Goal: Book appointment/travel/reservation

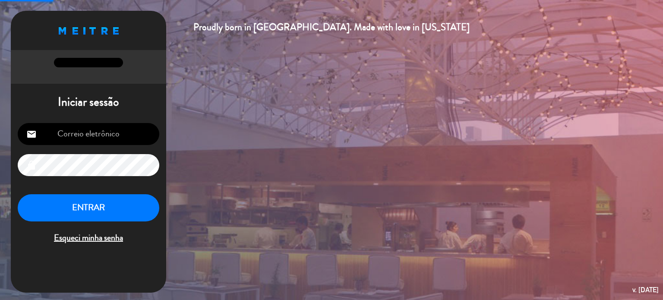
type input "[EMAIL_ADDRESS][DOMAIN_NAME]"
click at [65, 207] on button "ENTRAR" at bounding box center [89, 207] width 142 height 27
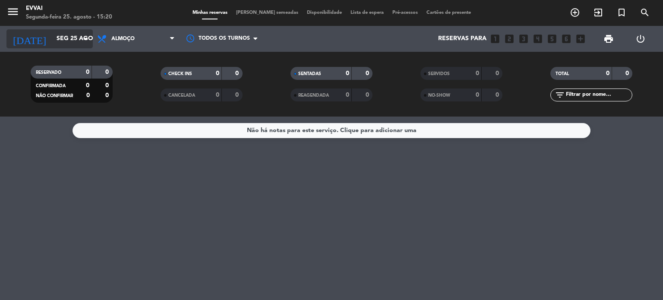
click at [67, 41] on input "Seg 25 ago" at bounding box center [93, 39] width 82 height 16
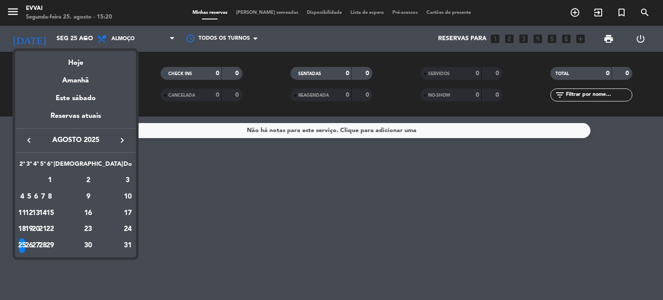
click at [32, 246] on div "26" at bounding box center [29, 245] width 6 height 15
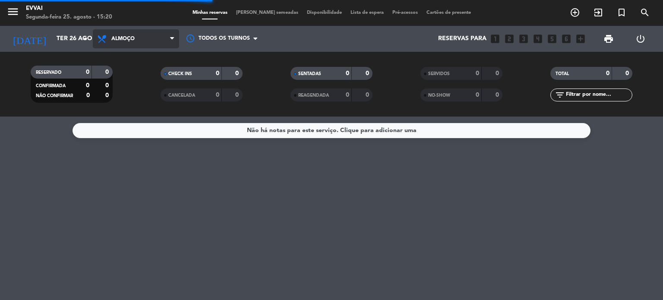
click at [135, 37] on span "Almoço" at bounding box center [136, 38] width 86 height 19
click at [142, 36] on span "Almoço" at bounding box center [136, 38] width 86 height 19
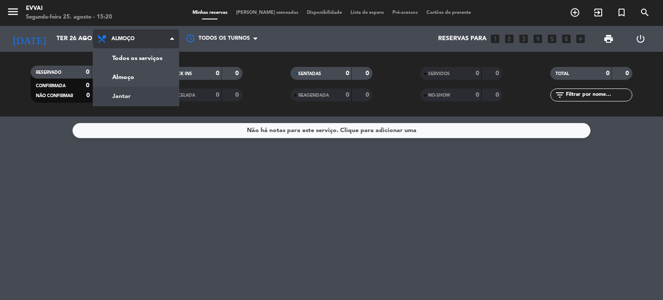
click at [144, 93] on div "menu Evvai Segunda-feira 25. agosto - 15:20 Minhas reservas Mesas semeadas Disp…" at bounding box center [331, 58] width 663 height 117
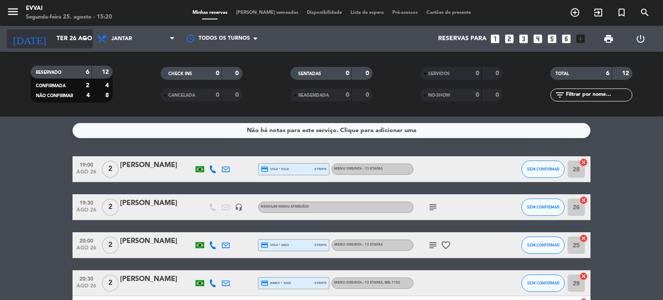
click at [58, 43] on input "Ter 26 ago" at bounding box center [93, 39] width 82 height 16
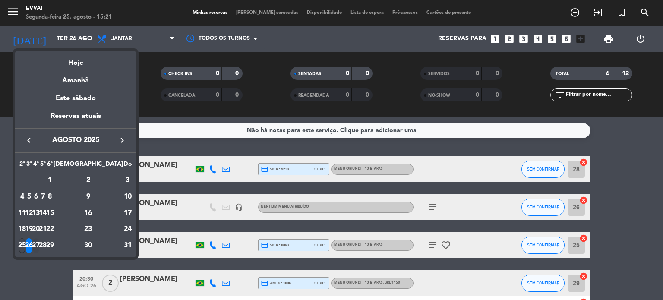
click at [39, 244] on div "27" at bounding box center [36, 245] width 6 height 15
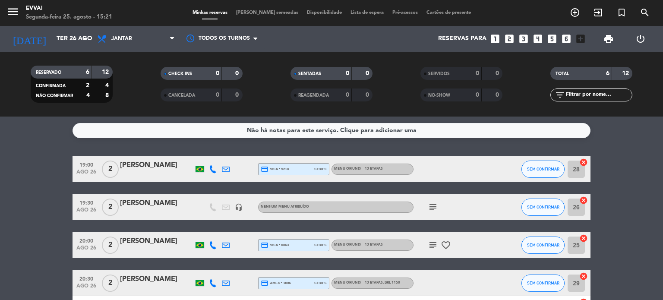
type input "Qua 27 ago"
